Goal: Task Accomplishment & Management: Manage account settings

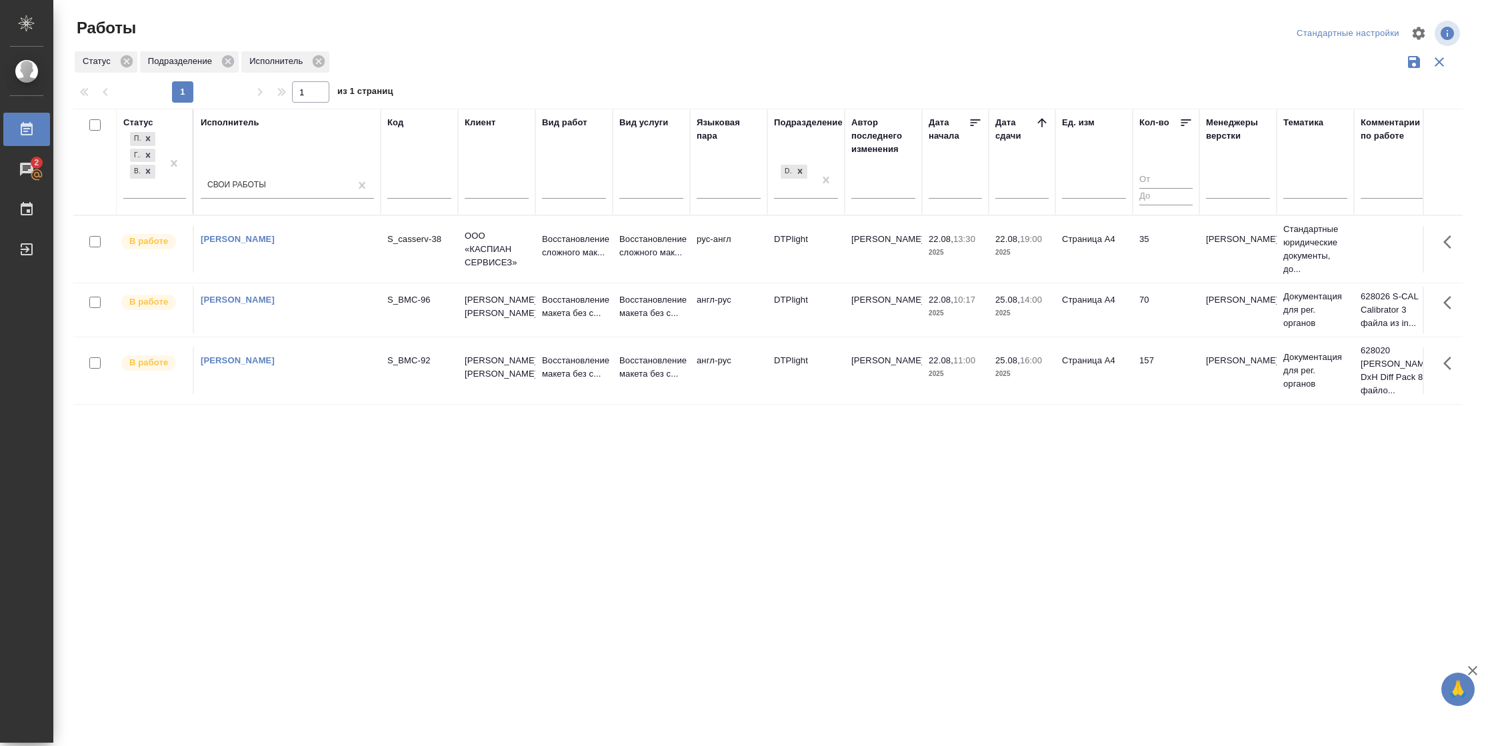
click at [1118, 273] on td "Страница А4" at bounding box center [1094, 249] width 77 height 47
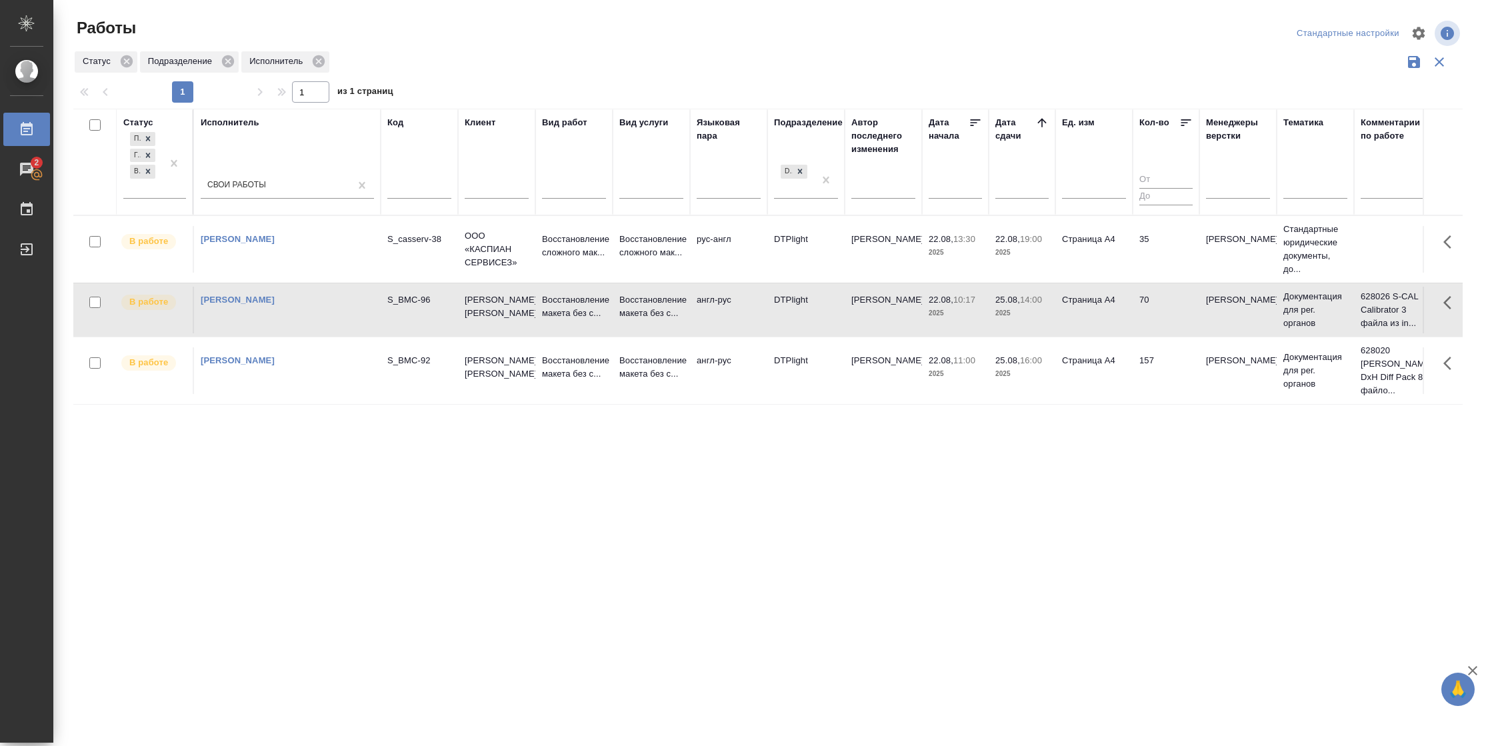
click at [1118, 273] on td "Страница А4" at bounding box center [1094, 249] width 77 height 47
click at [1166, 255] on td "35" at bounding box center [1166, 249] width 67 height 47
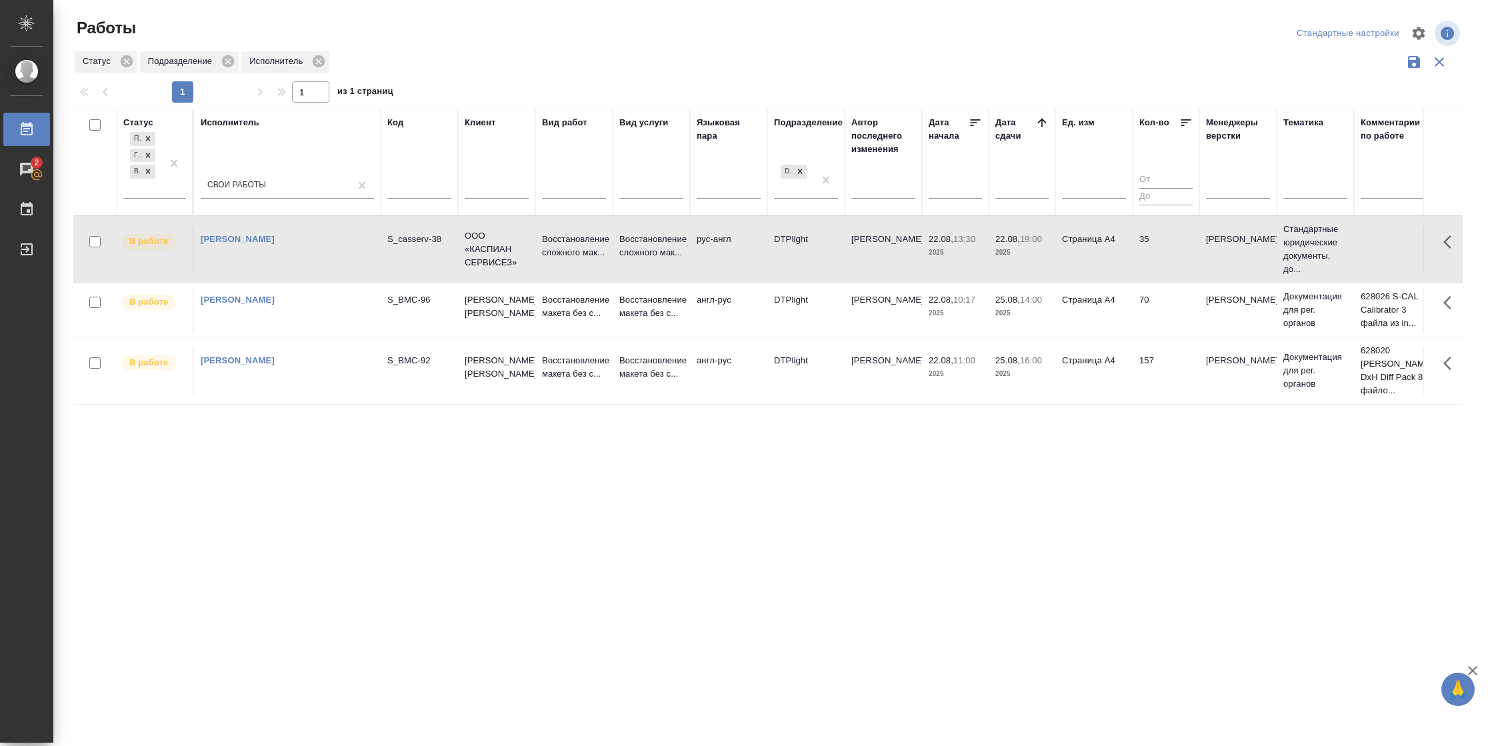
click at [1166, 255] on td "35" at bounding box center [1166, 249] width 67 height 47
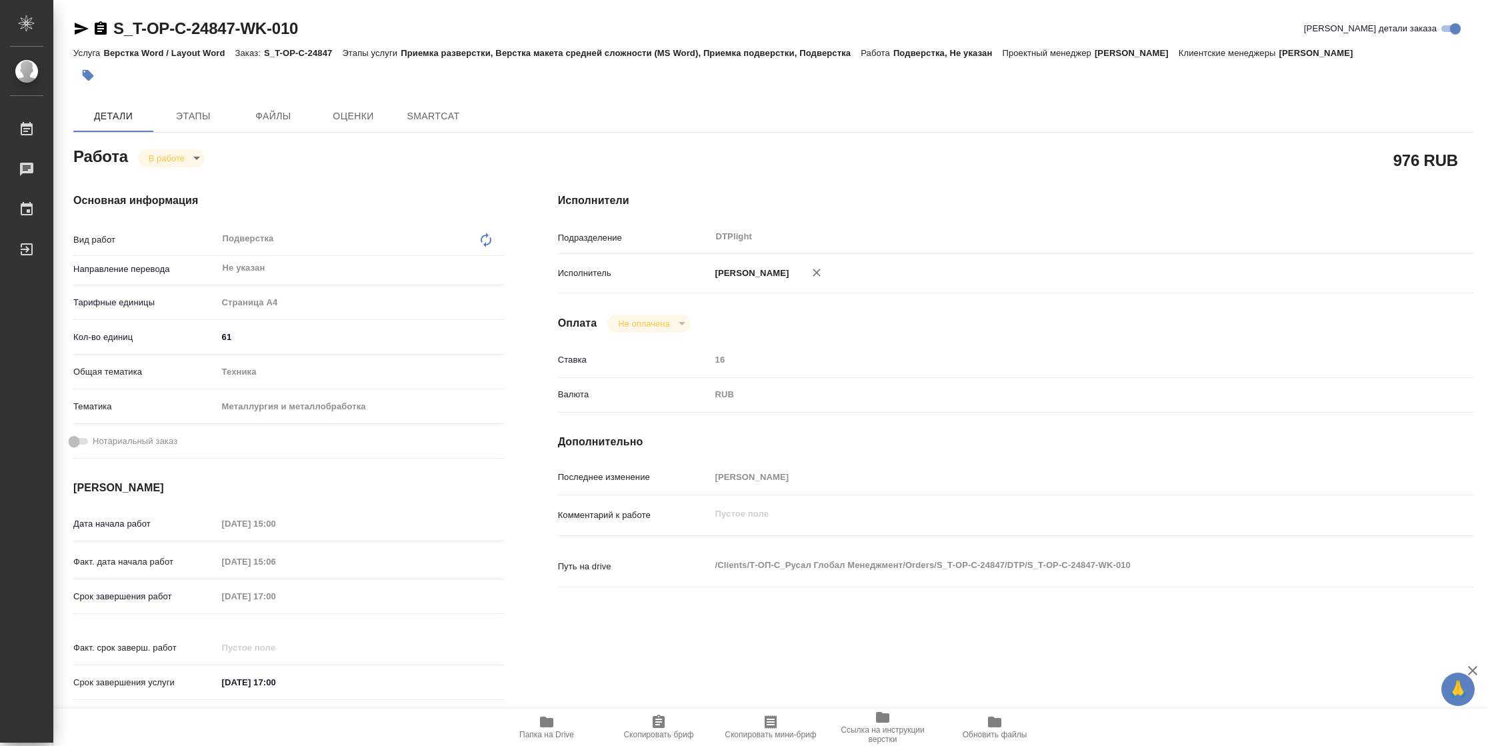
type textarea "x"
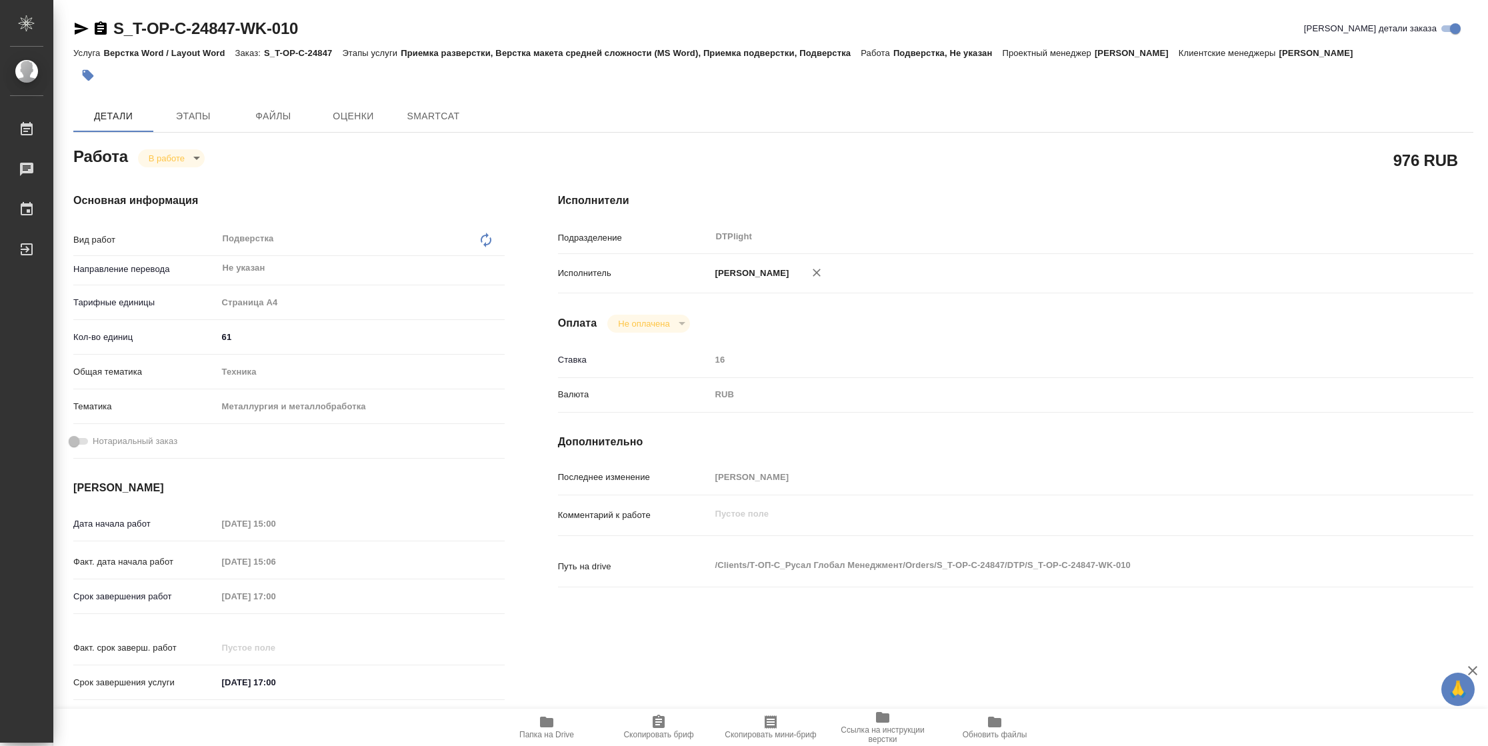
type textarea "x"
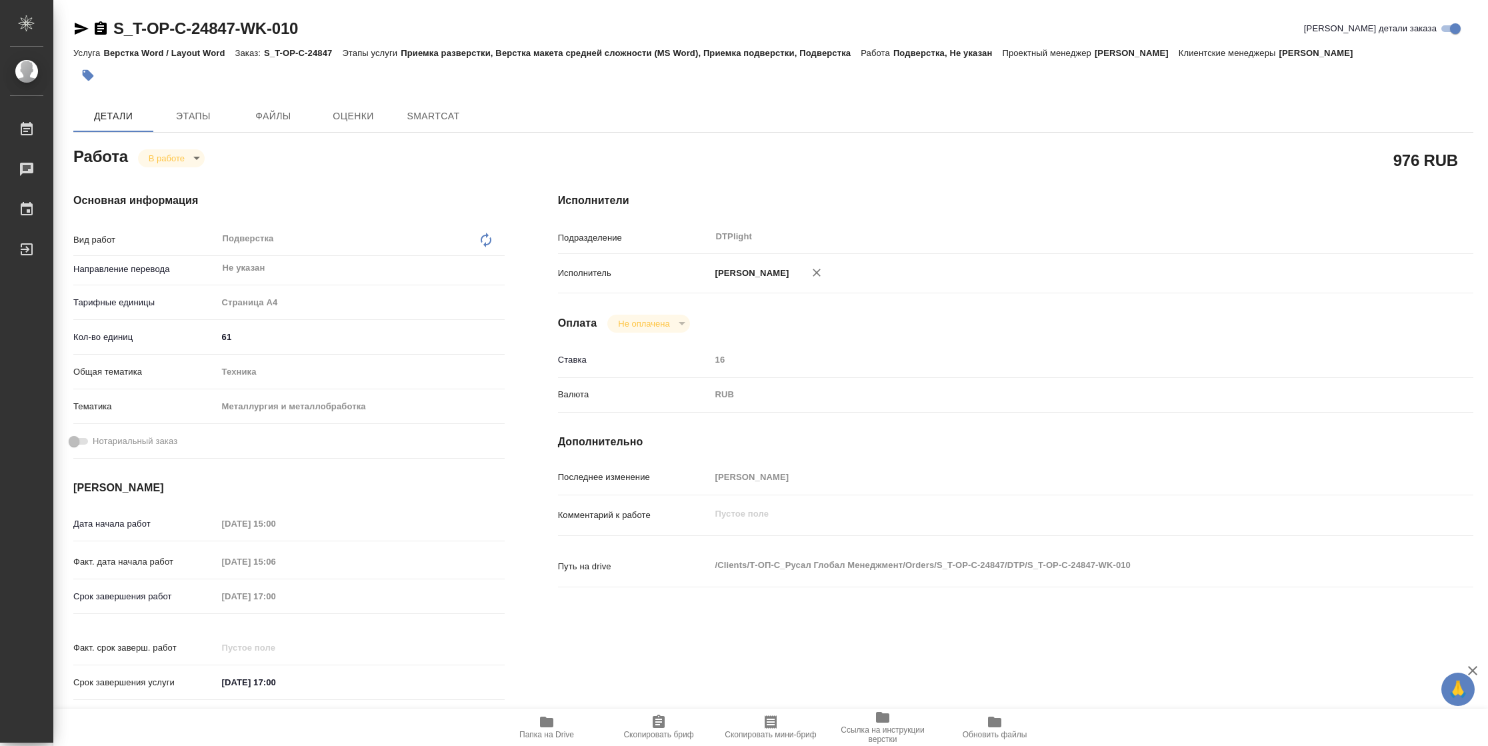
type textarea "x"
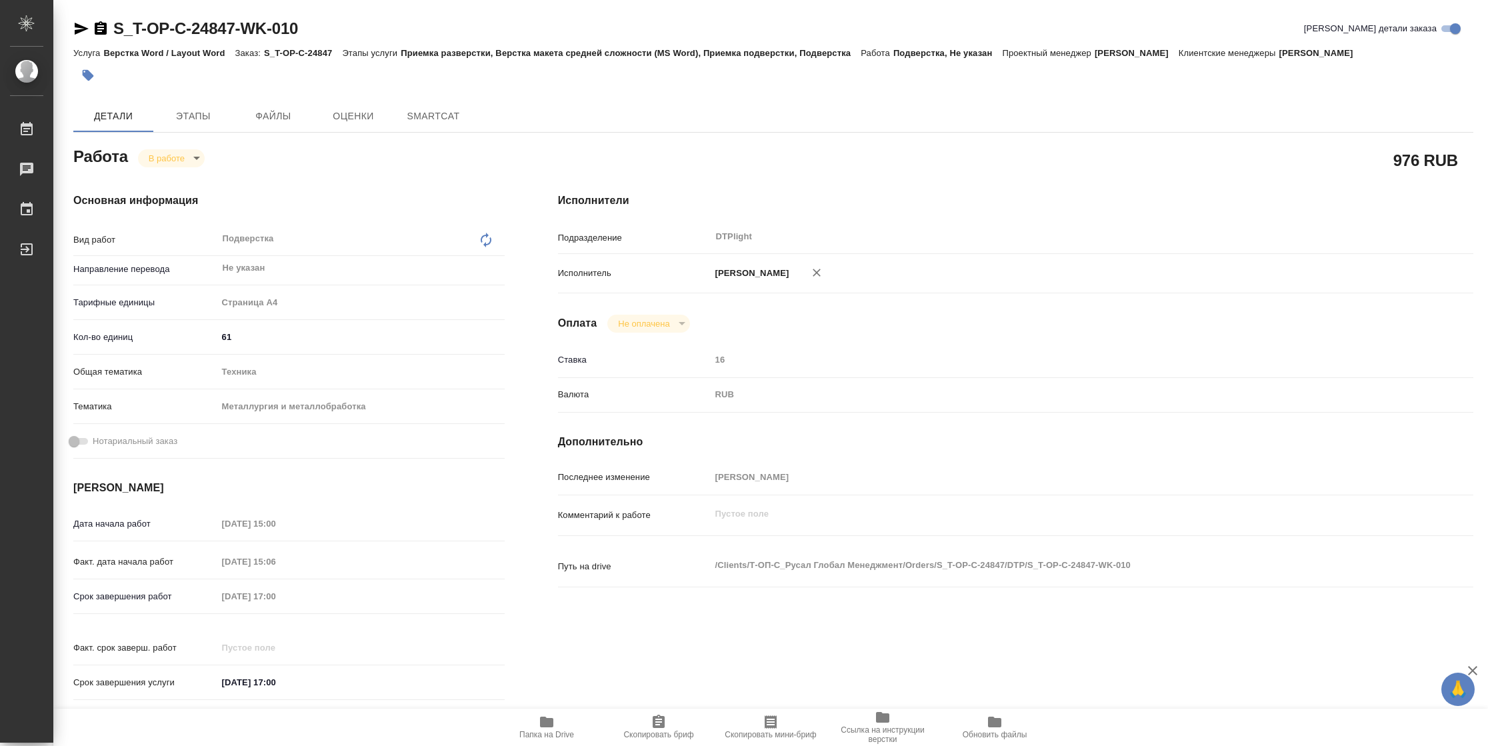
type textarea "x"
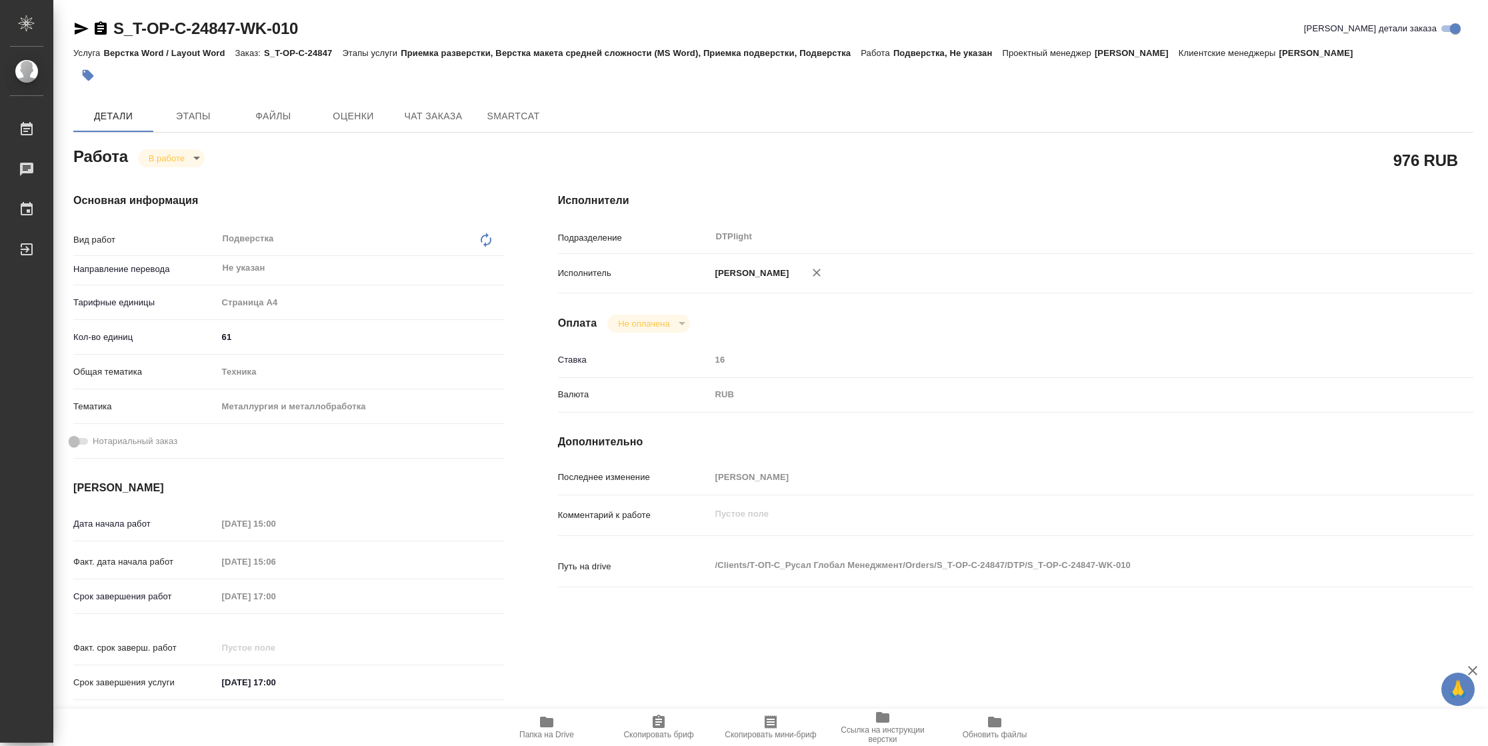
click at [551, 731] on span "Папка на Drive" at bounding box center [546, 734] width 55 height 9
type textarea "x"
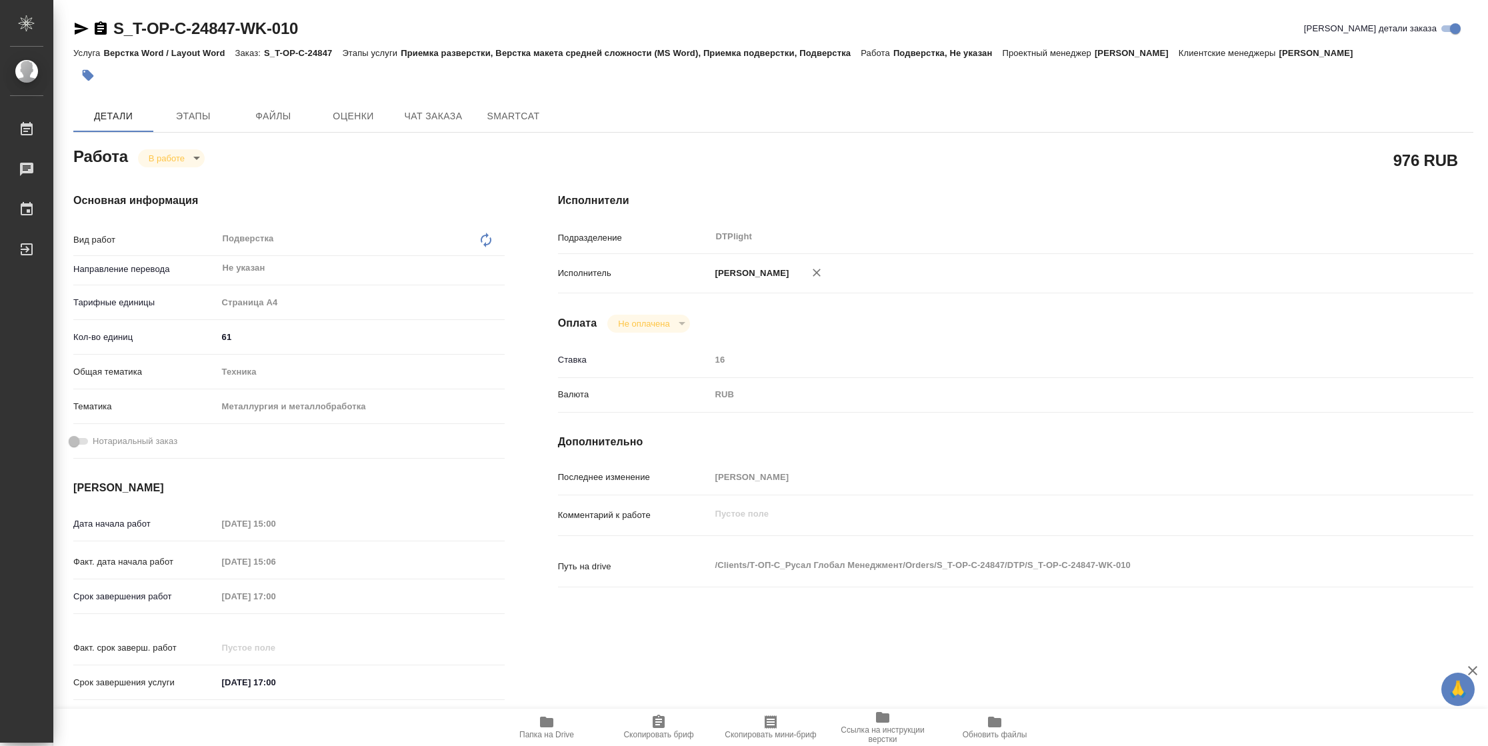
type textarea "x"
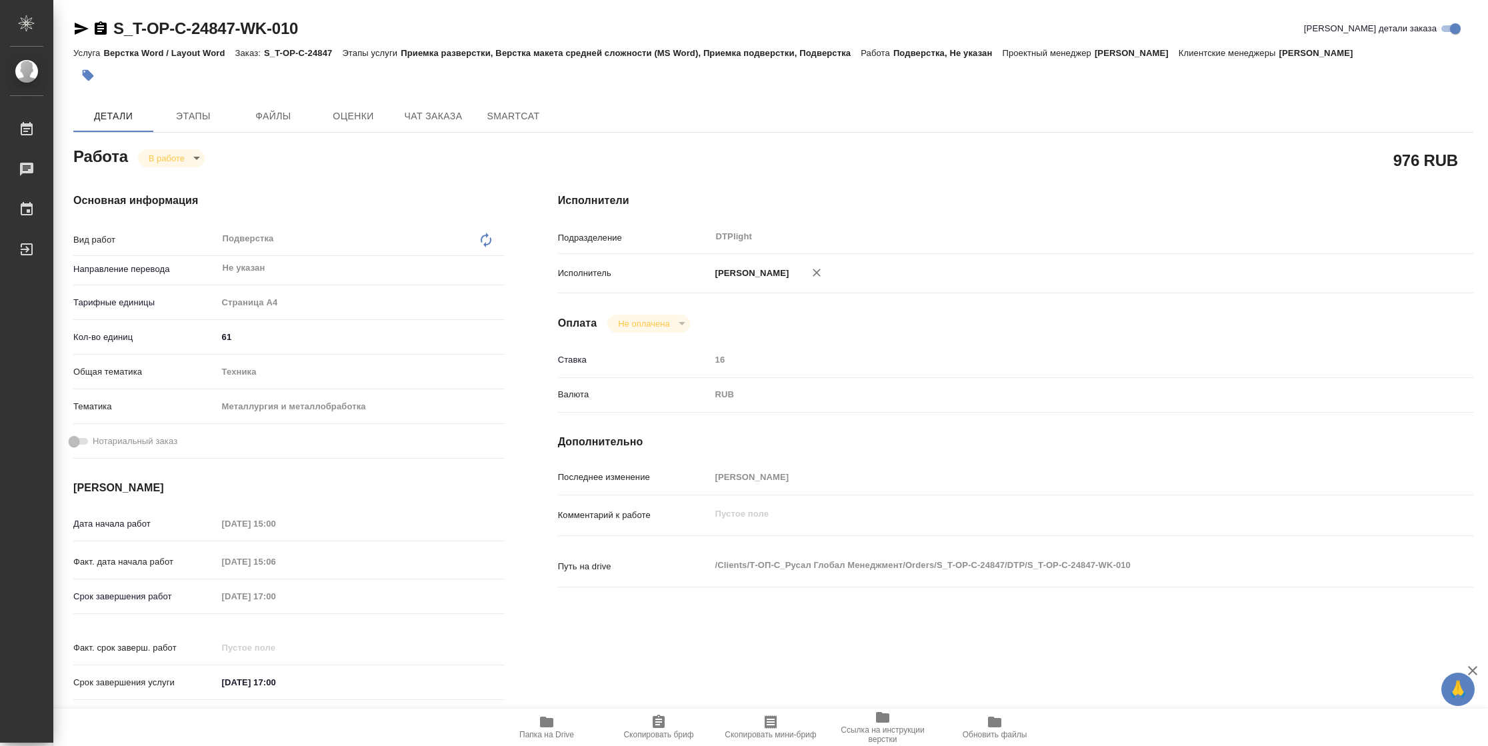
type textarea "x"
click at [171, 163] on body "🙏 .cls-1 fill:#fff; AWATERA [PERSON_NAME] 2 Чаты График Выйти S_T-OP-C-24847-WK…" at bounding box center [744, 373] width 1488 height 746
click at [173, 183] on button "Выполнен" at bounding box center [173, 180] width 49 height 15
type textarea "x"
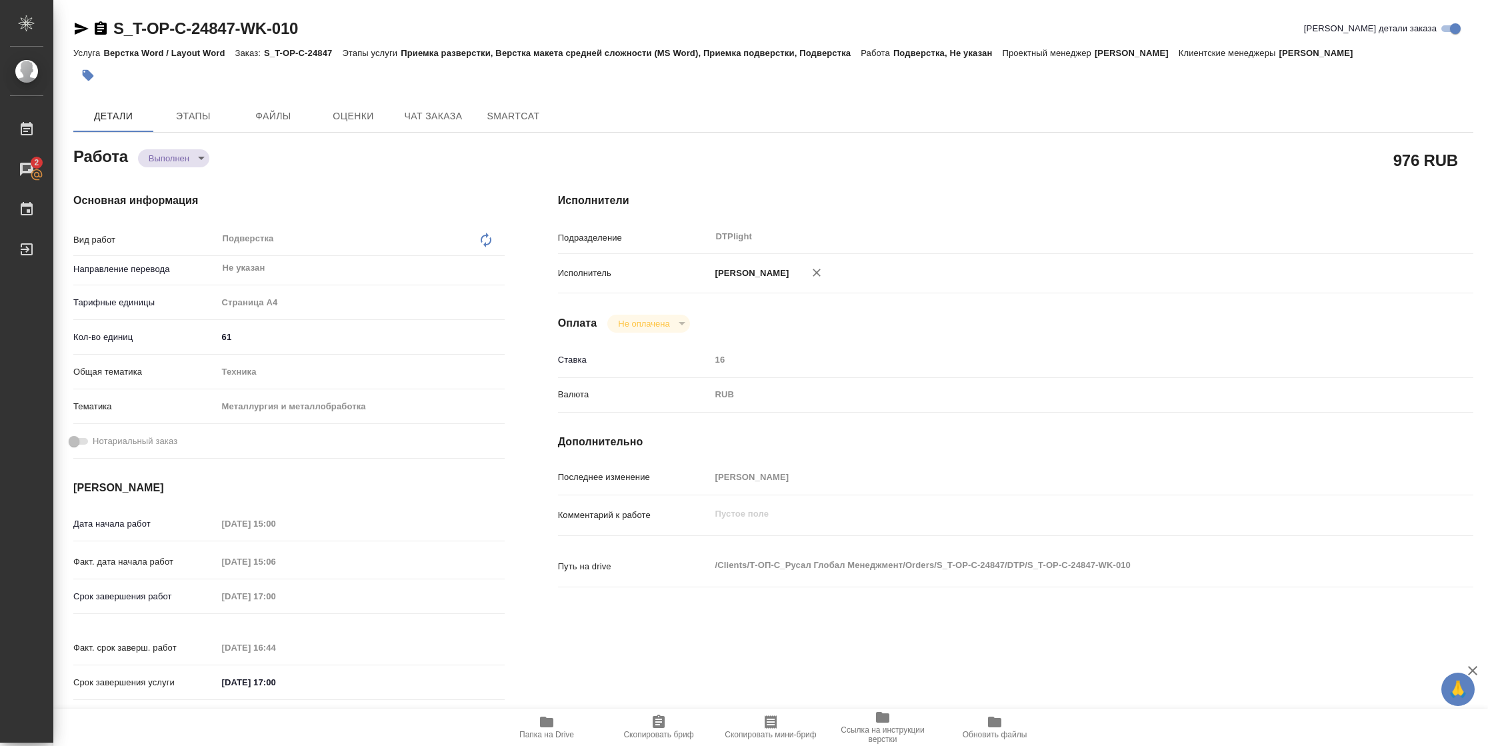
type textarea "x"
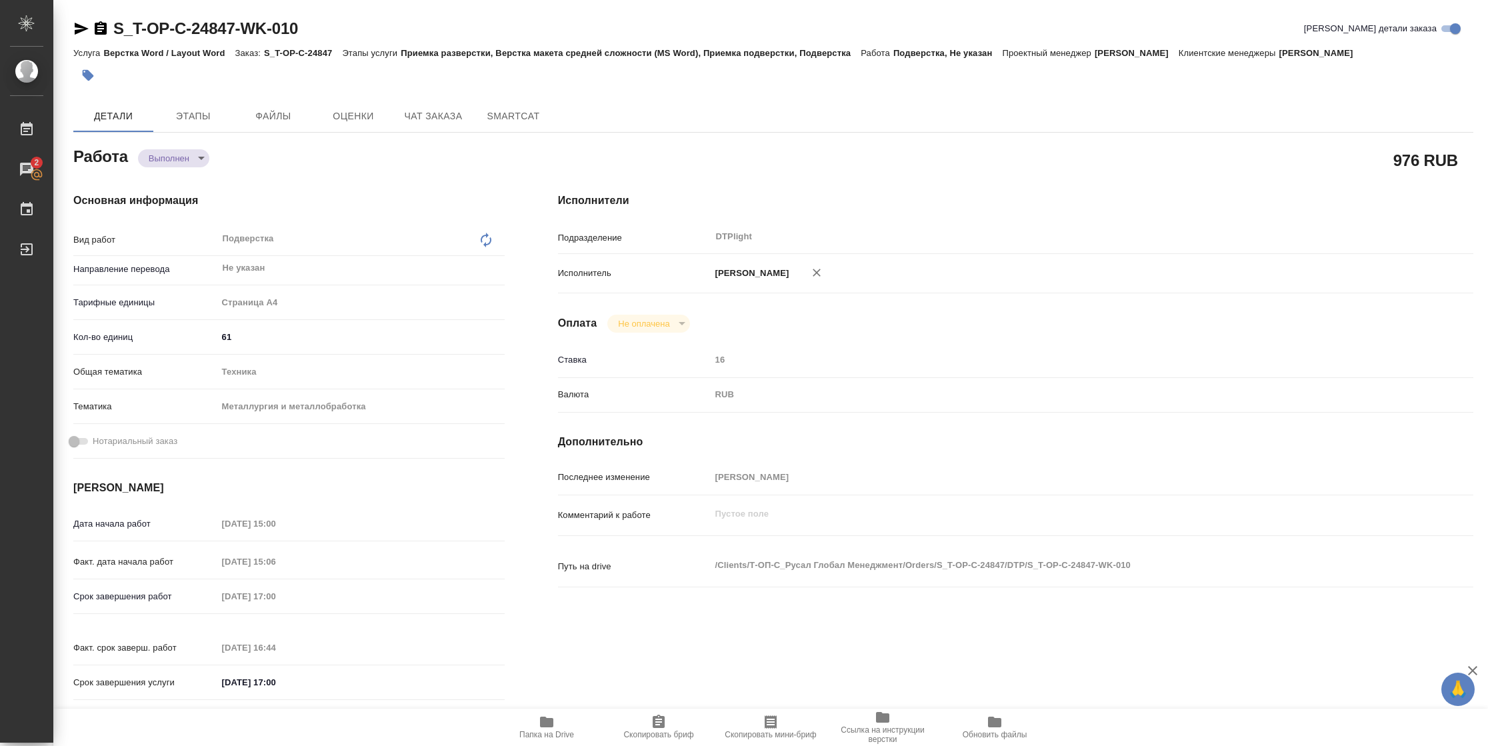
type textarea "x"
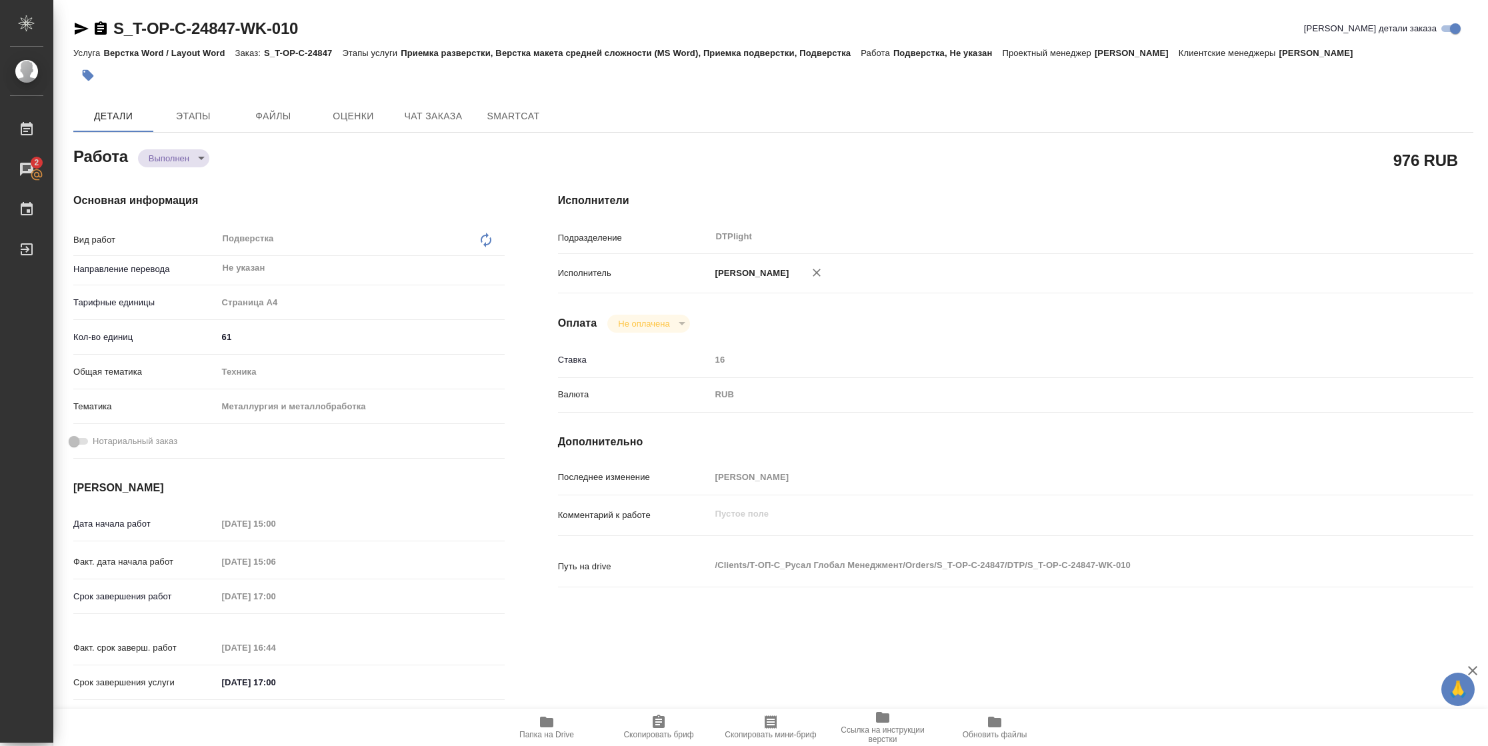
type textarea "x"
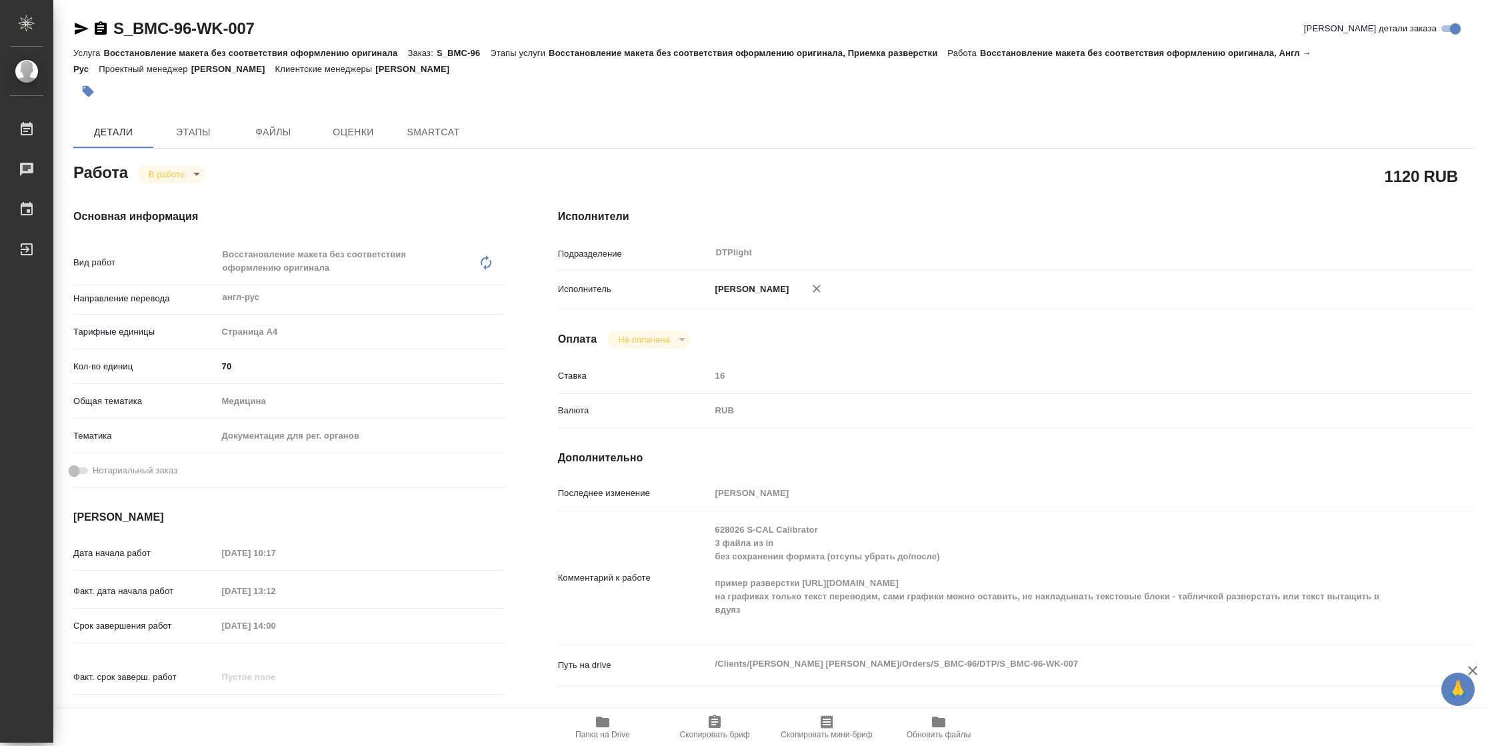
type textarea "x"
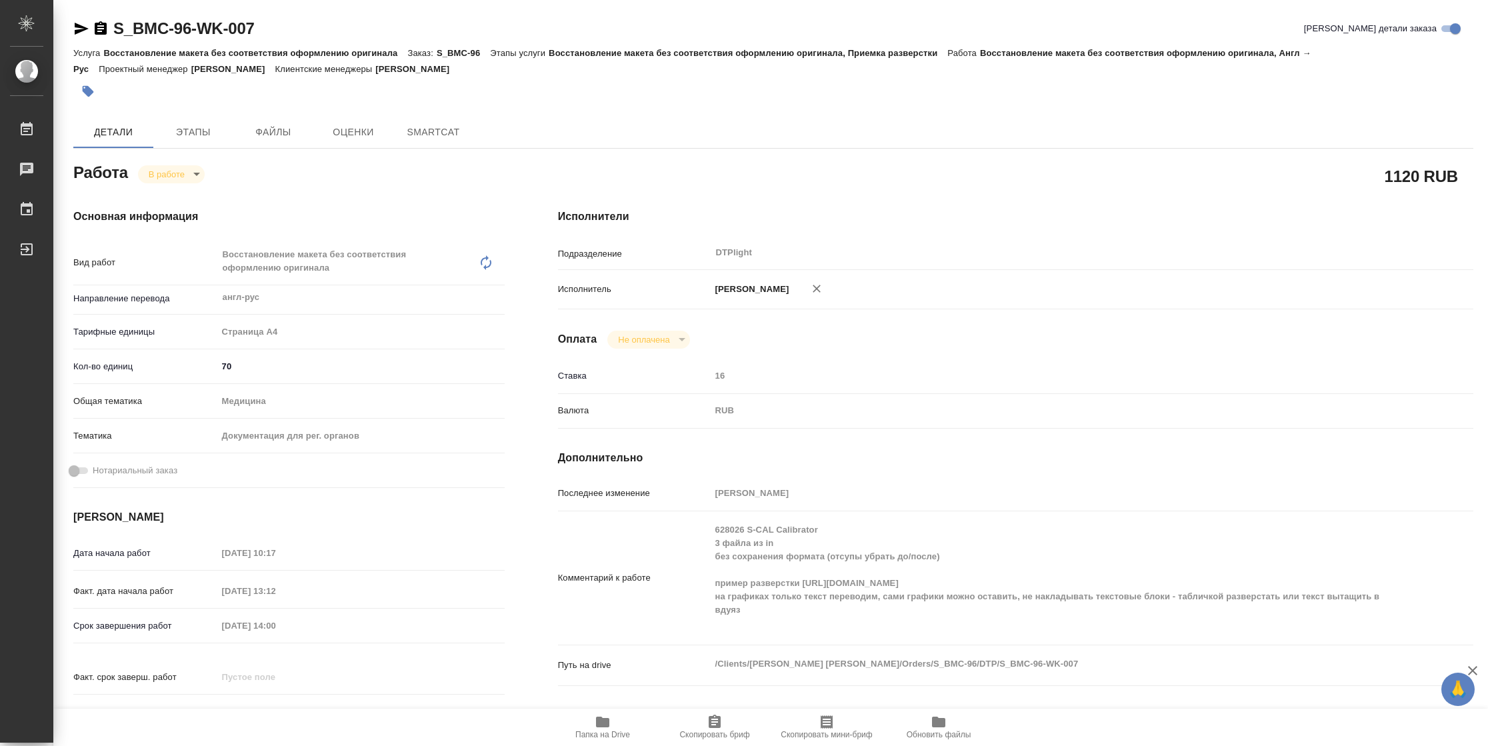
type textarea "x"
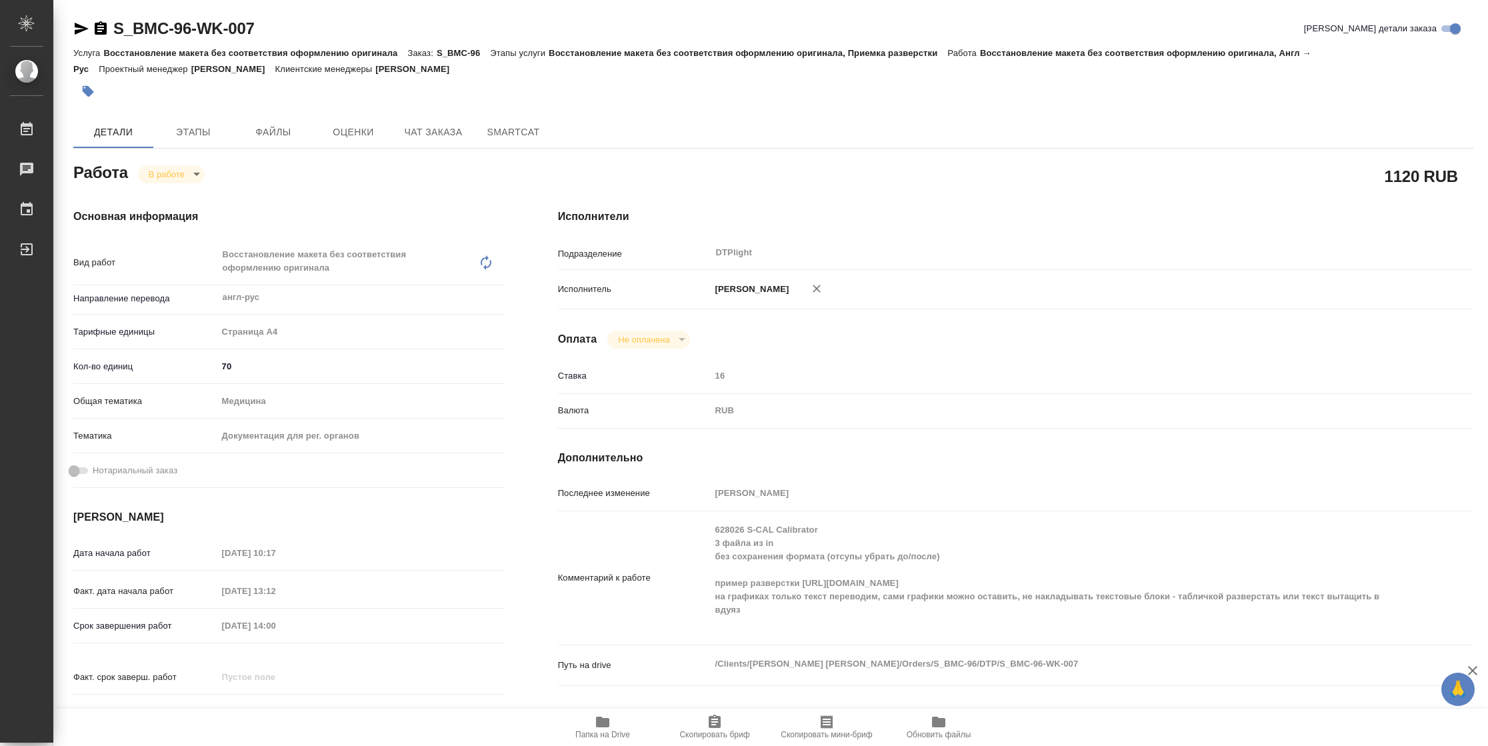
type textarea "x"
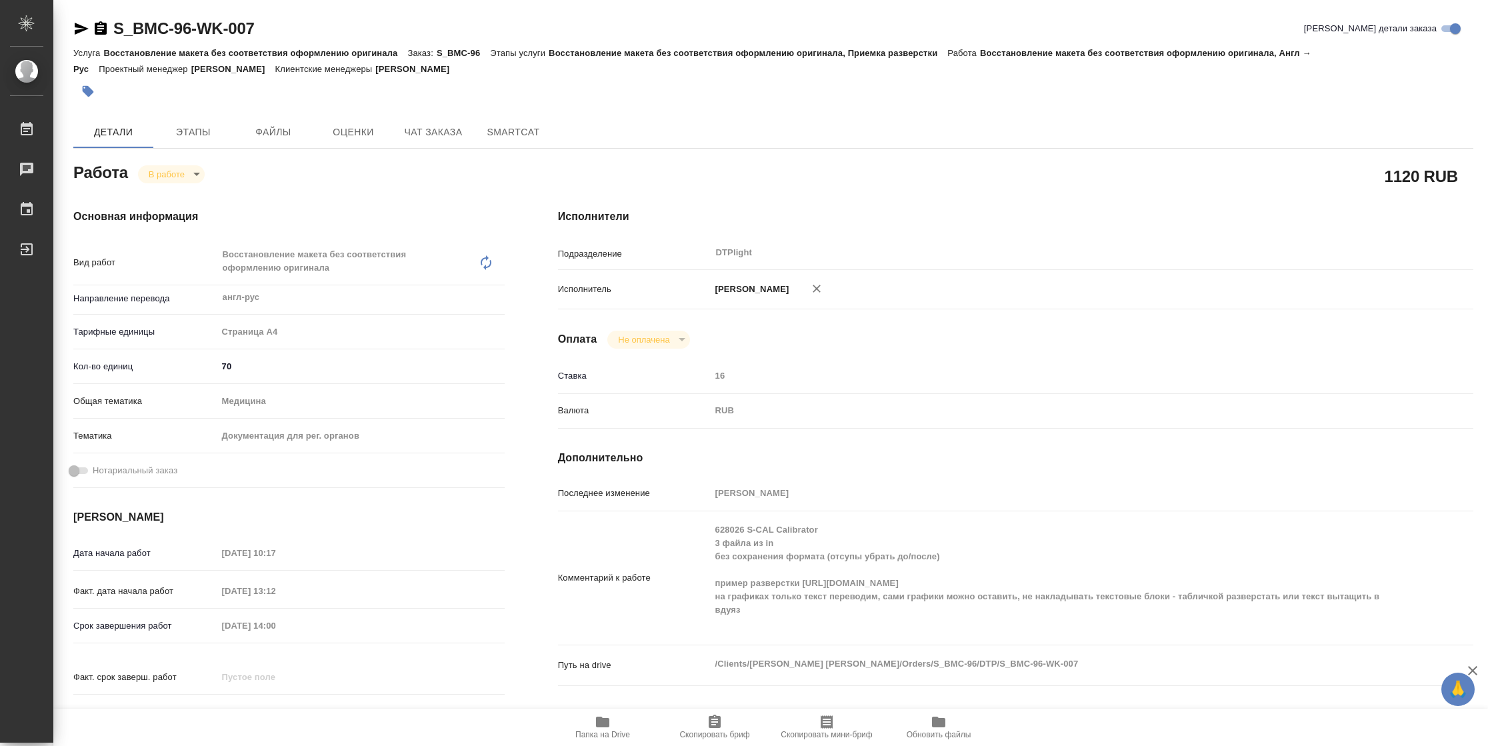
type textarea "x"
